Goal: Information Seeking & Learning: Compare options

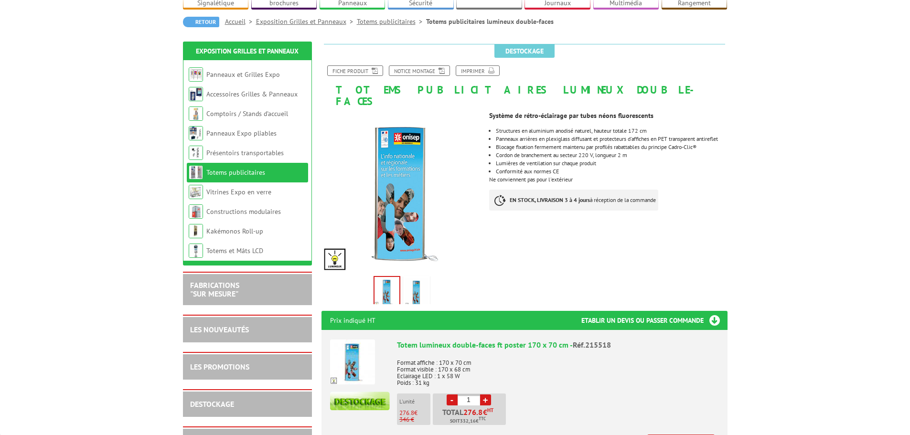
scroll to position [95, 0]
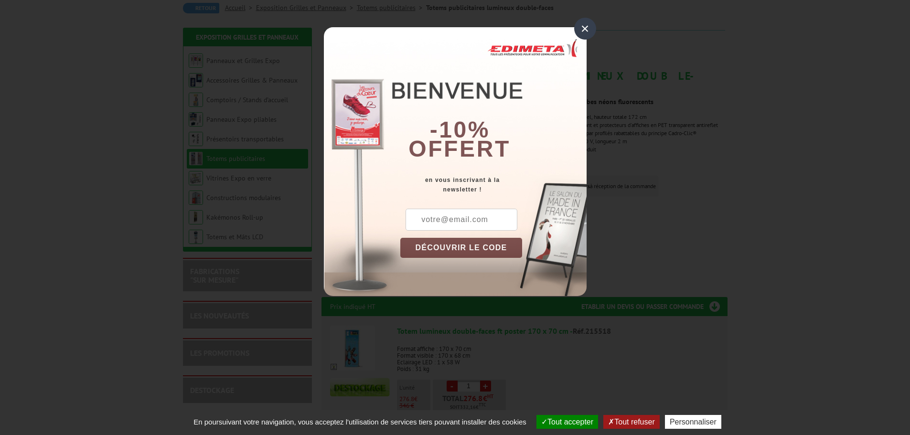
click at [584, 28] on div "×" at bounding box center [585, 29] width 22 height 22
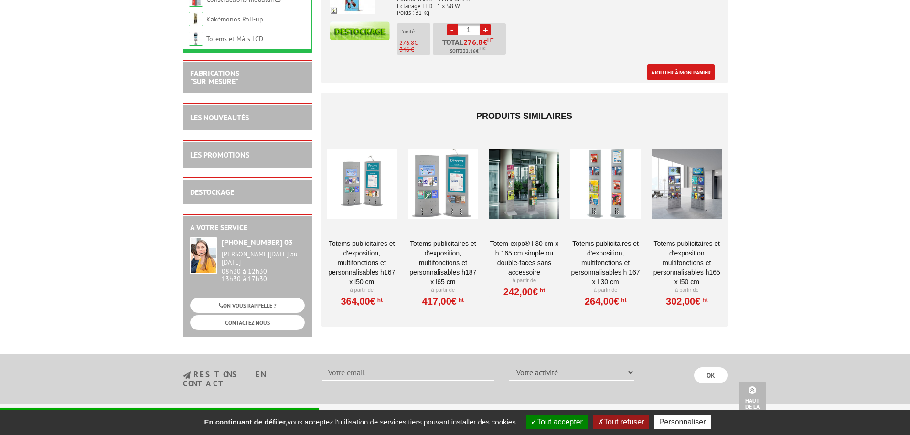
scroll to position [477, 0]
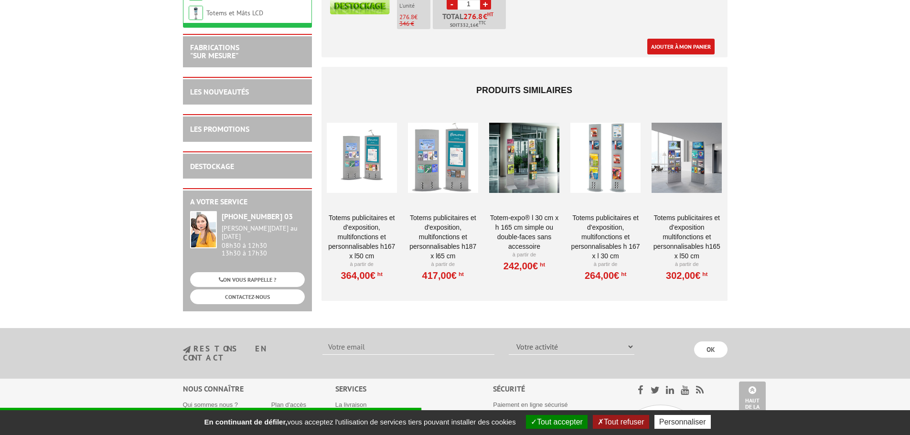
click at [373, 147] on div at bounding box center [362, 157] width 70 height 95
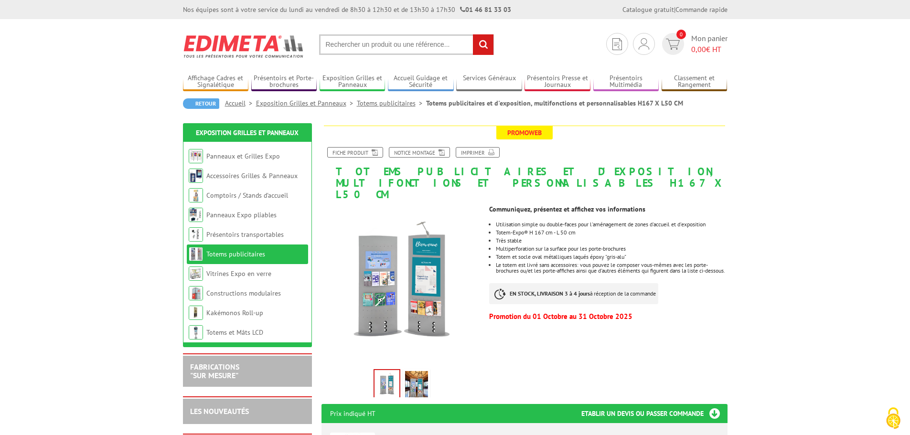
click at [419, 374] on img at bounding box center [416, 386] width 23 height 30
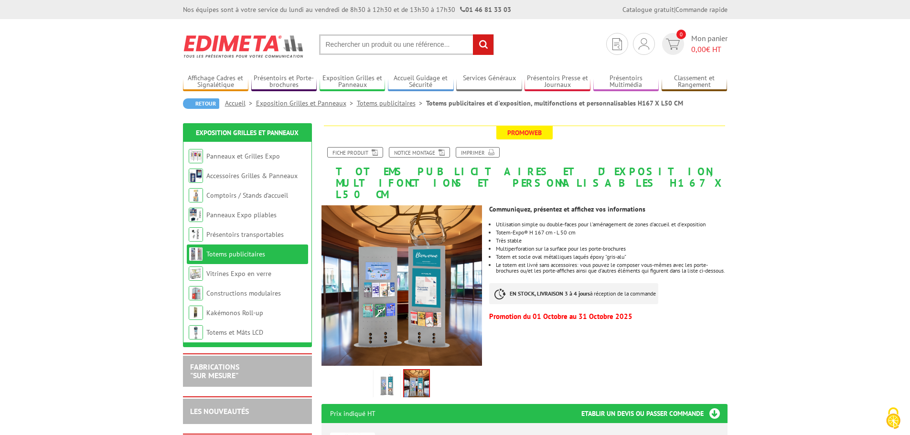
click at [372, 105] on link "Totems publicitaires" at bounding box center [391, 103] width 69 height 9
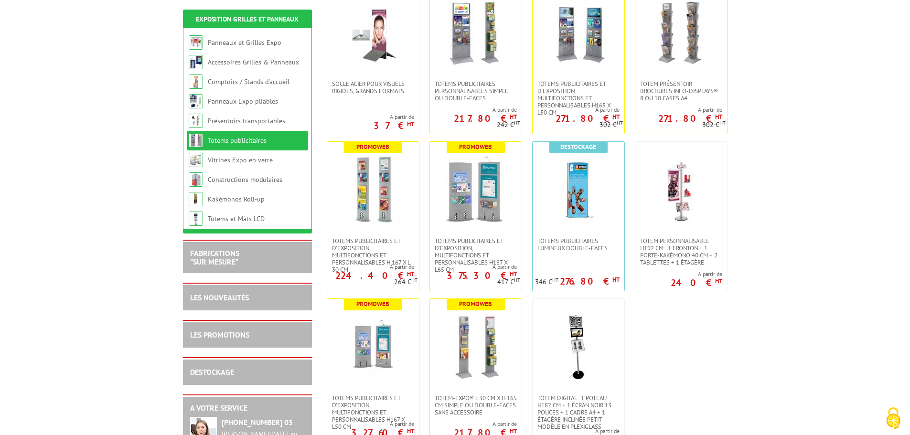
scroll to position [239, 0]
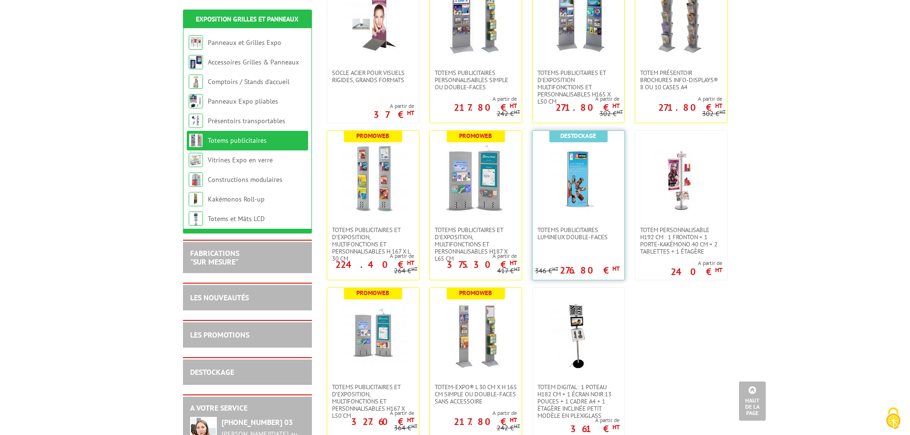
click at [574, 191] on img at bounding box center [578, 178] width 67 height 67
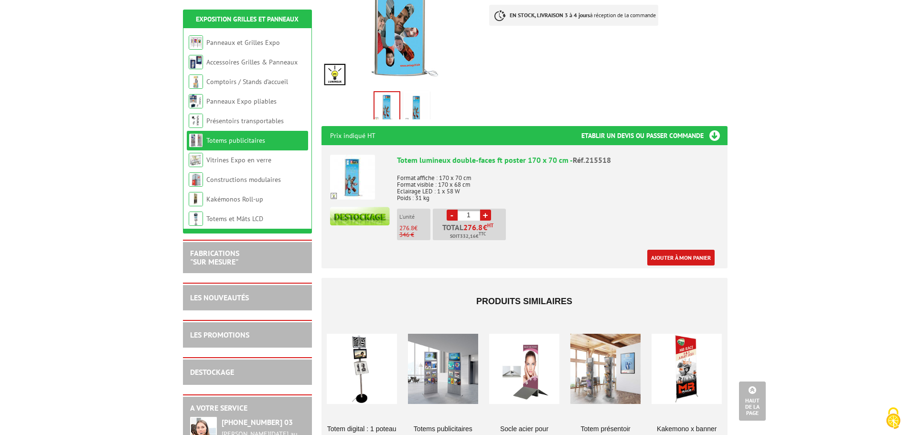
scroll to position [143, 0]
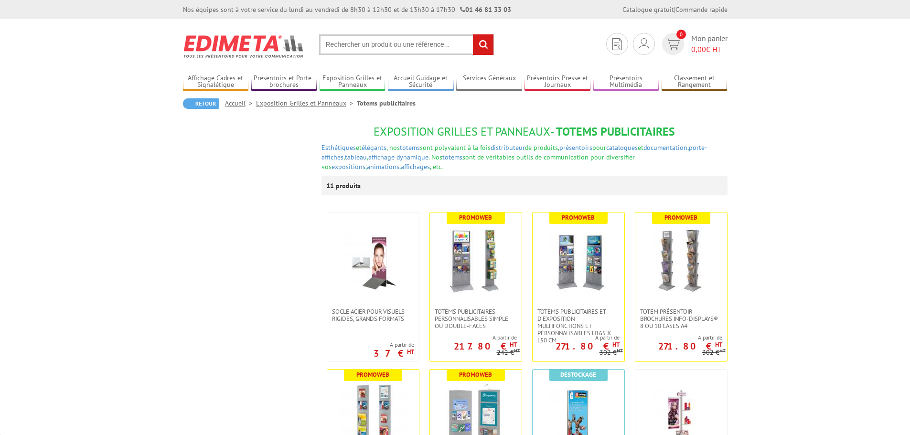
scroll to position [239, 0]
